Goal: Task Accomplishment & Management: Manage account settings

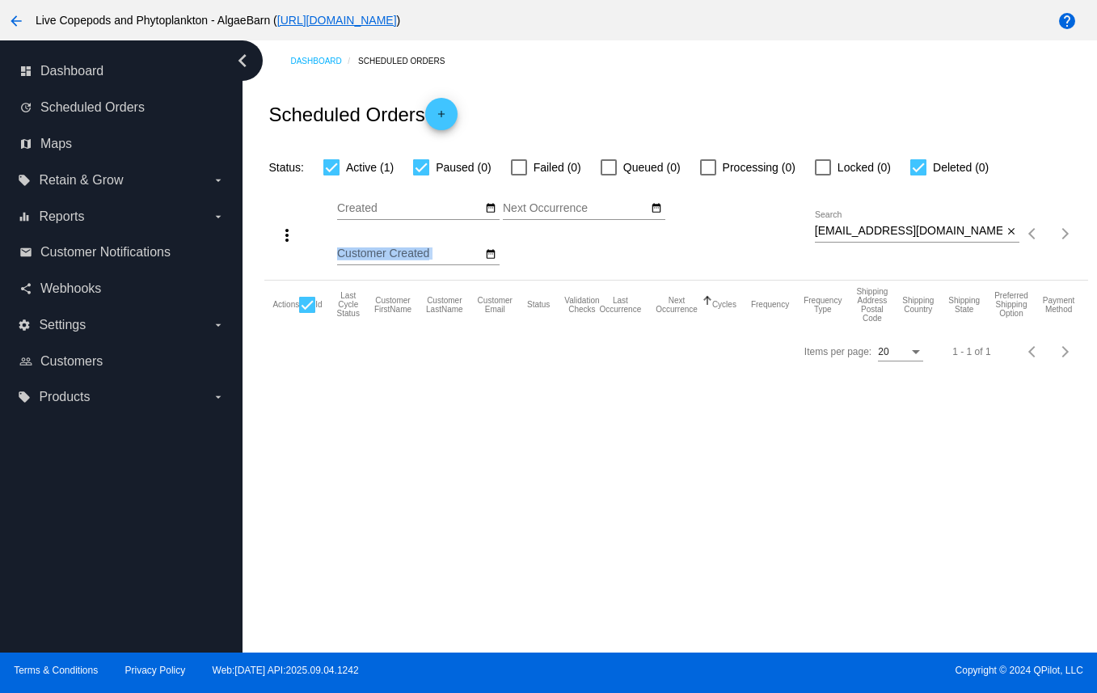
drag, startPoint x: 814, startPoint y: 281, endPoint x: 952, endPoint y: 286, distance: 138.3
click at [952, 280] on div "more_vert Sep Jan Feb Mar [DATE]" at bounding box center [675, 228] width 823 height 103
click at [818, 238] on input "[EMAIL_ADDRESS][DOMAIN_NAME]" at bounding box center [909, 231] width 188 height 13
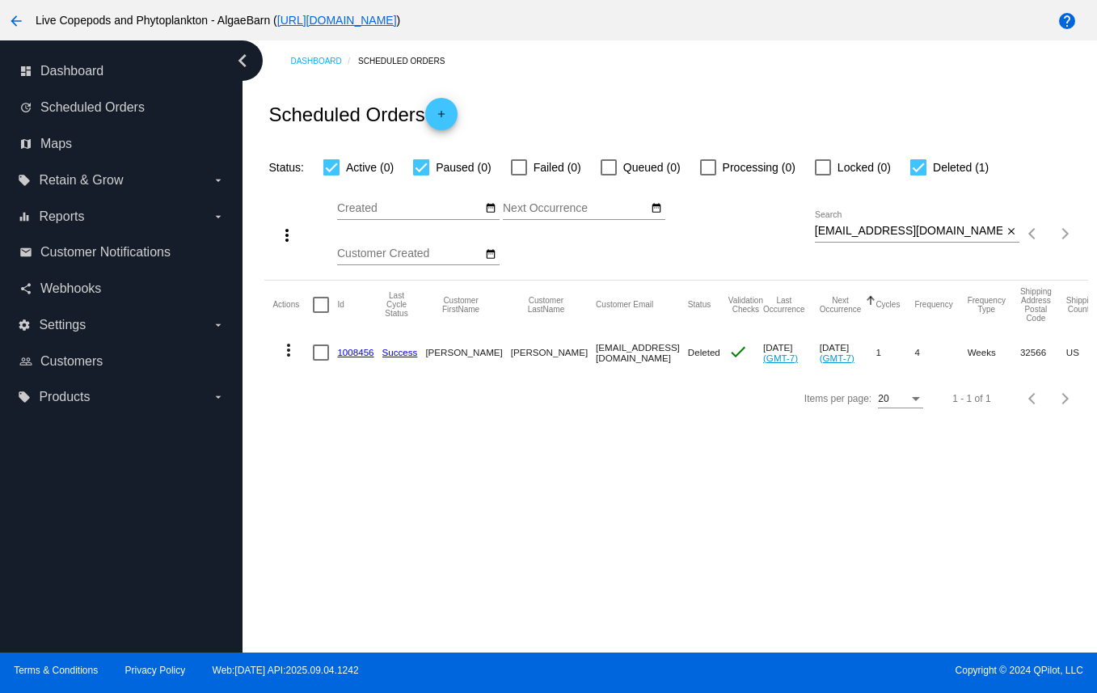
drag, startPoint x: 812, startPoint y: 278, endPoint x: 832, endPoint y: 285, distance: 20.4
click at [903, 280] on div "more_vert Sep Jan Feb Mar [DATE]" at bounding box center [675, 228] width 823 height 103
click at [831, 238] on input "[EMAIL_ADDRESS][DOMAIN_NAME]" at bounding box center [909, 231] width 188 height 13
drag, startPoint x: 812, startPoint y: 280, endPoint x: 937, endPoint y: 284, distance: 124.5
click at [855, 280] on div "more_vert Sep Jan Feb Mar [DATE]" at bounding box center [675, 228] width 823 height 103
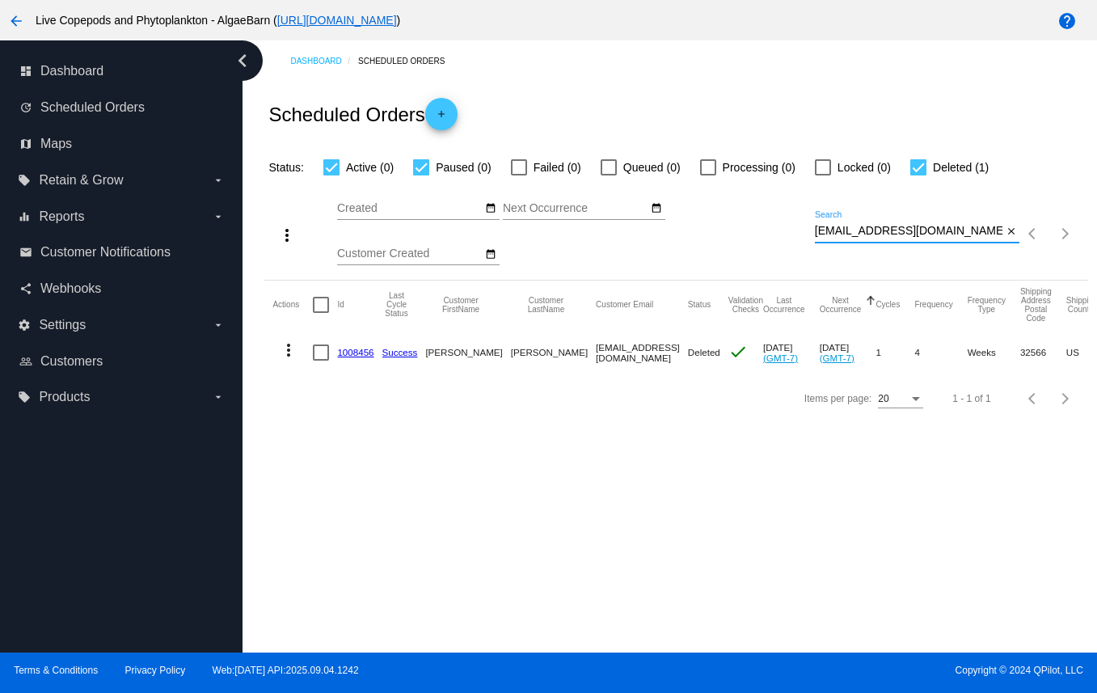
drag, startPoint x: 993, startPoint y: 280, endPoint x: 771, endPoint y: 277, distance: 221.5
click at [771, 277] on div "more_vert Sep Jan Feb Mar [DATE]" at bounding box center [675, 228] width 823 height 103
paste input "blsmith1971"
click at [293, 360] on mat-icon "more_vert" at bounding box center [288, 349] width 19 height 19
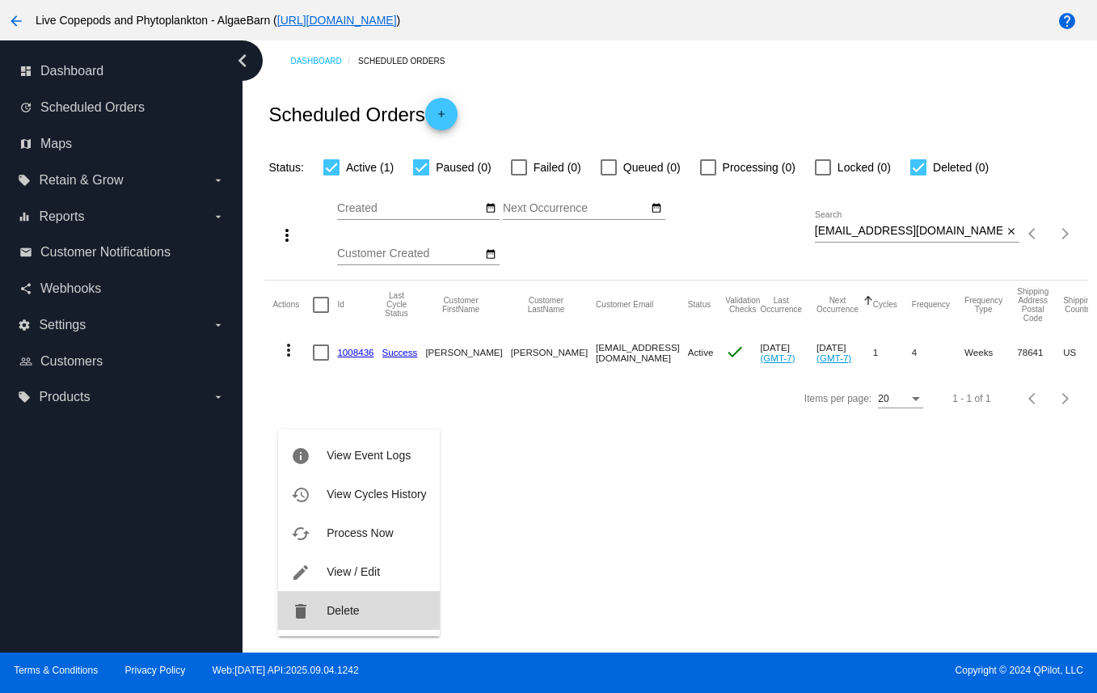
click at [328, 611] on span "Delete" at bounding box center [343, 610] width 32 height 13
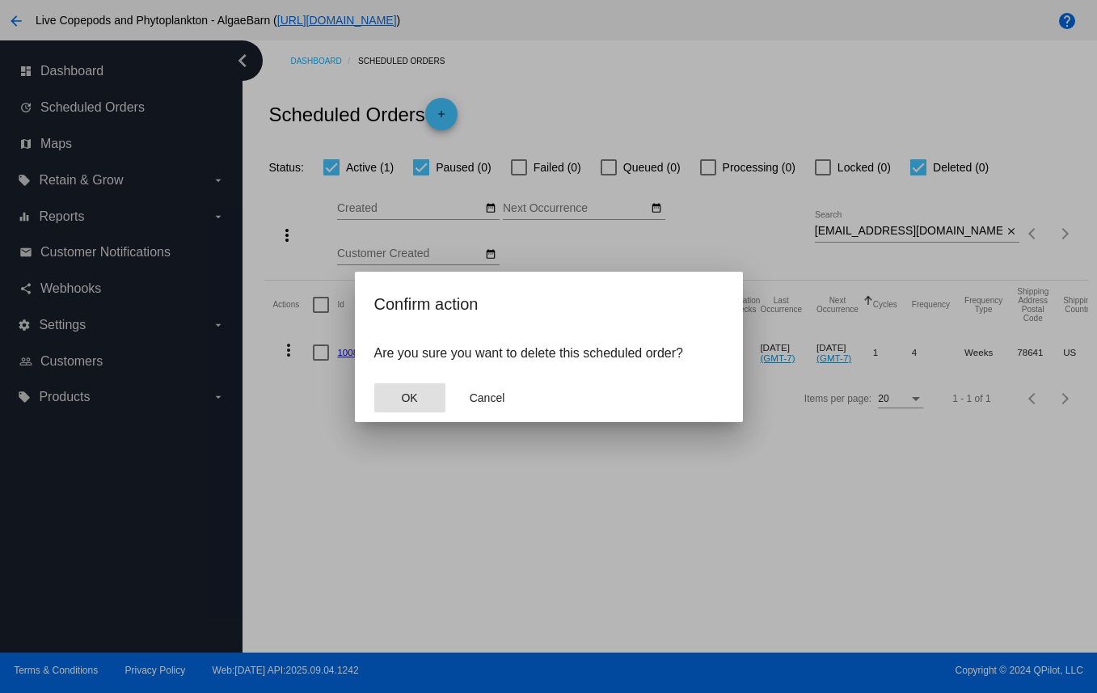
click at [424, 412] on button "OK" at bounding box center [409, 397] width 71 height 29
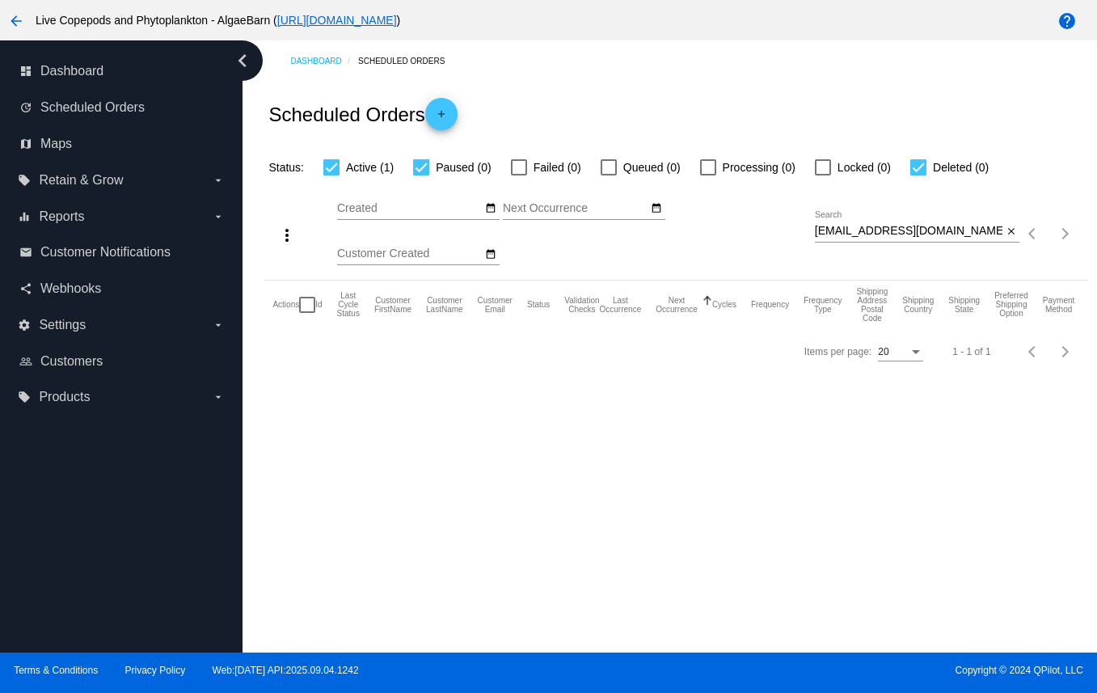
click at [209, 40] on nav "dashboard Dashboard update Scheduled Orders map Maps local_offer Retain & Grow …" at bounding box center [121, 234] width 242 height 388
drag, startPoint x: 815, startPoint y: 281, endPoint x: 978, endPoint y: 284, distance: 163.3
click at [978, 238] on input "blsmith1971@gmail.com" at bounding box center [909, 231] width 188 height 13
paste input "tammyuilkie"
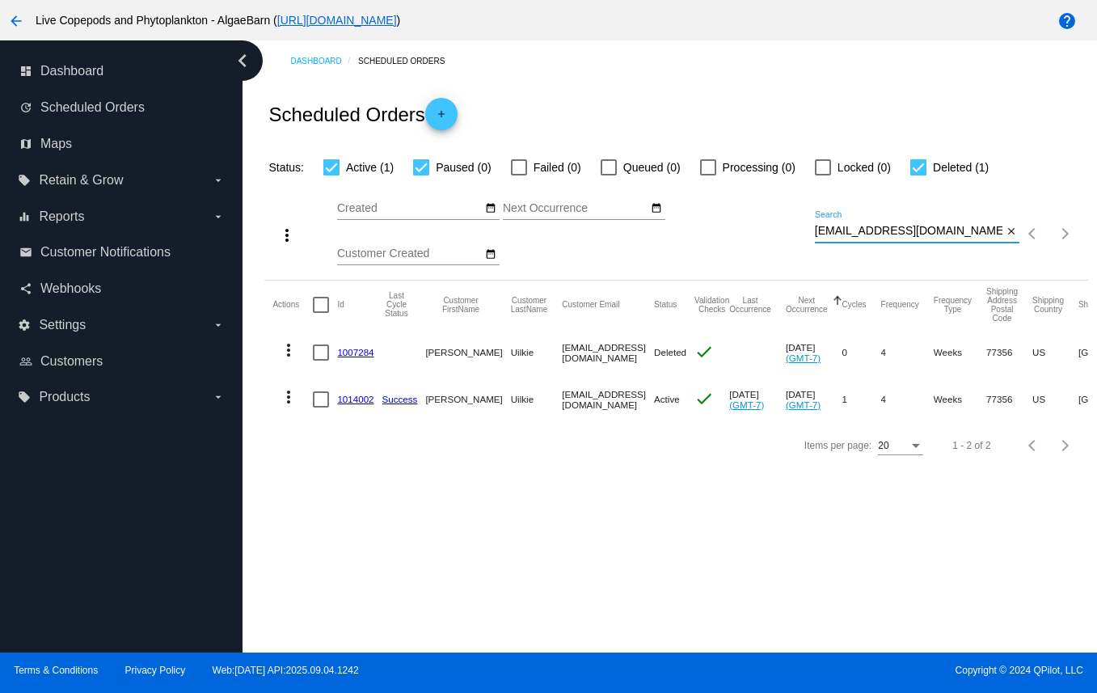
type input "tammyuilkie@gmail.com"
click at [368, 404] on link "1014002" at bounding box center [355, 399] width 36 height 11
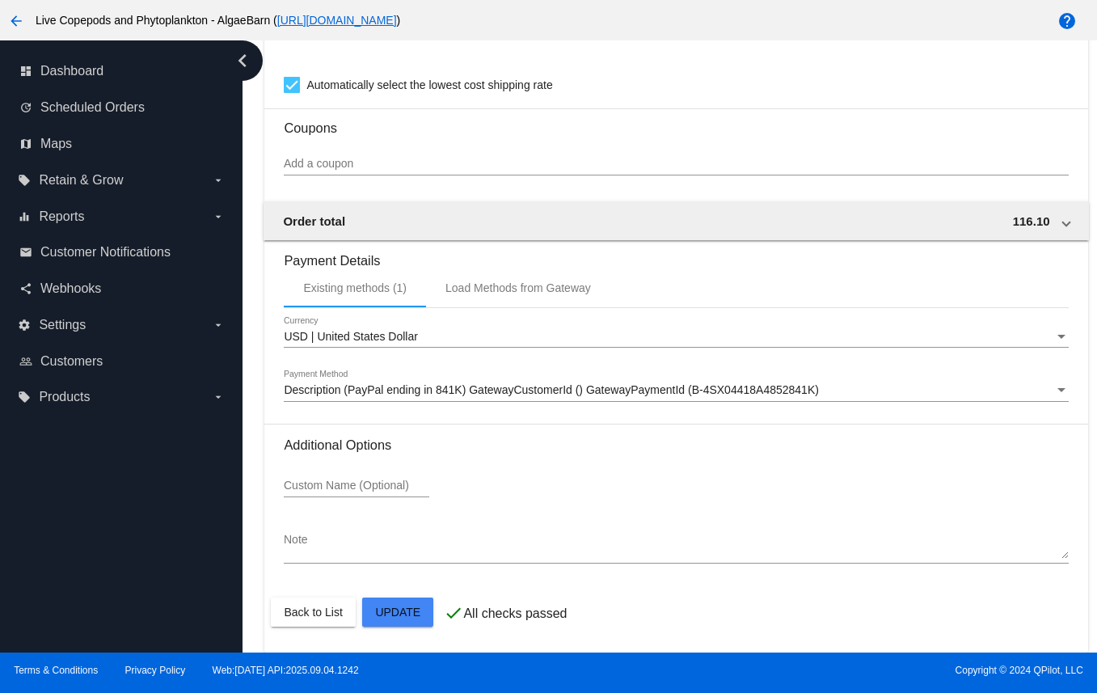
scroll to position [1036, 0]
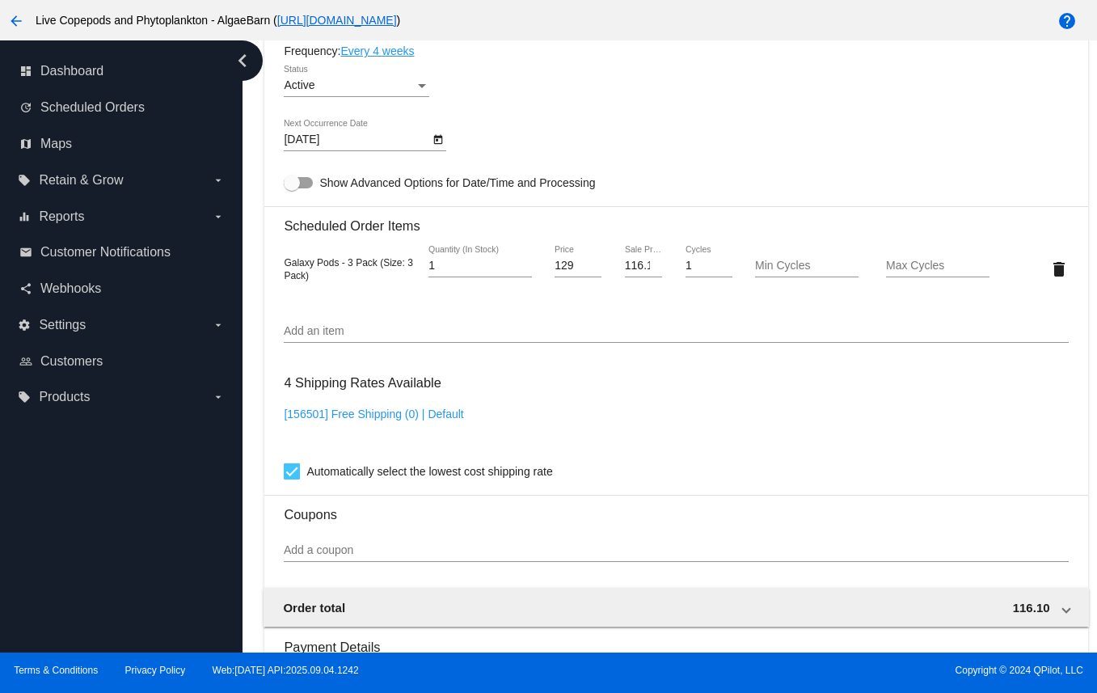
click at [334, 338] on input "Add an item" at bounding box center [676, 331] width 784 height 13
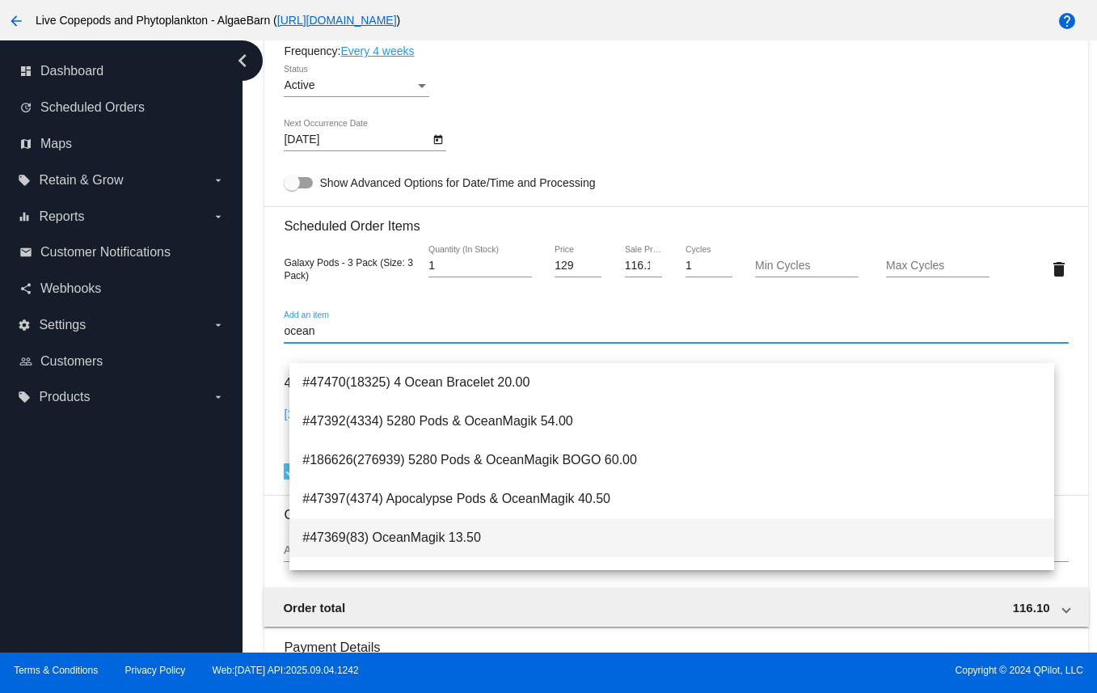
type input "ocean"
click at [400, 542] on span "#47369(83) OceanMagik 13.50" at bounding box center [671, 537] width 738 height 39
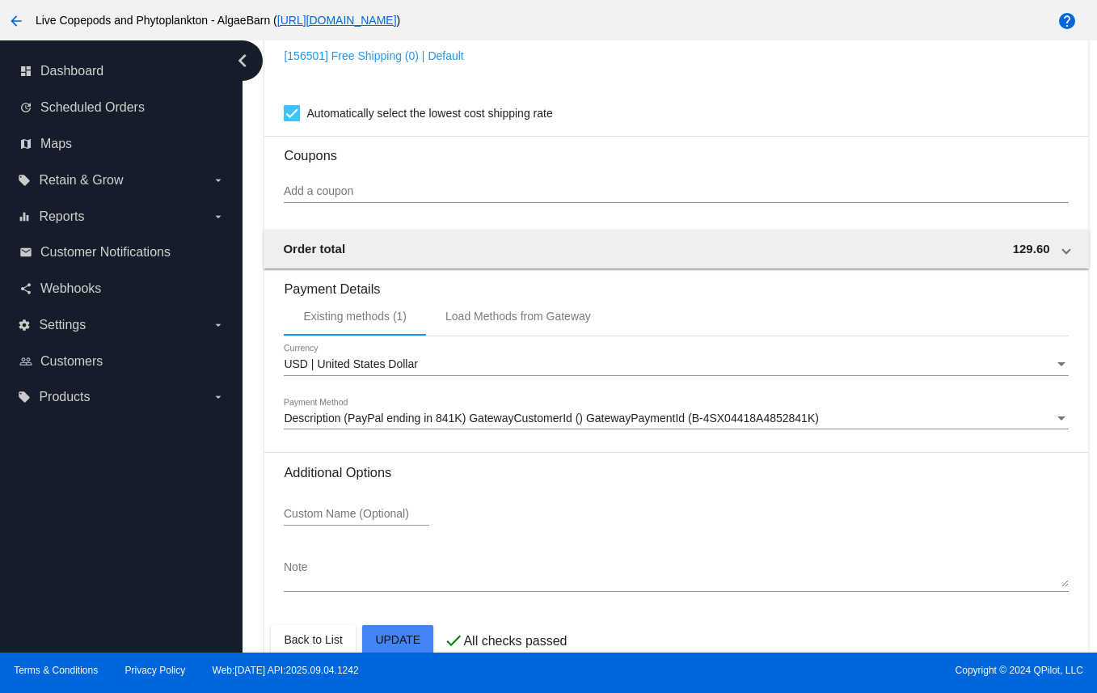
scroll to position [1486, 0]
